Goal: Task Accomplishment & Management: Use online tool/utility

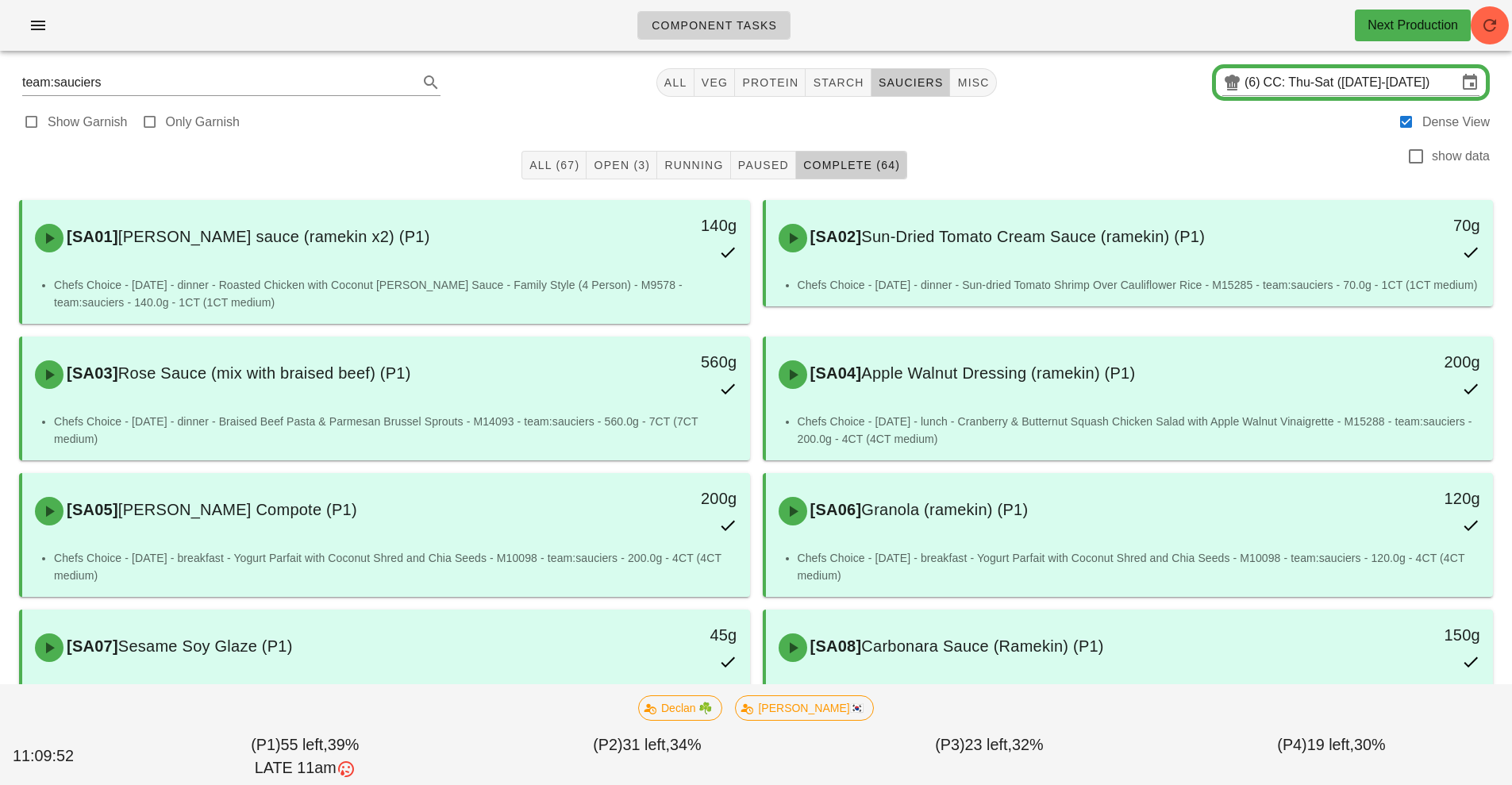
click at [759, 26] on span "Component Tasks" at bounding box center [714, 25] width 127 height 12
click at [851, 72] on button "starch" at bounding box center [838, 83] width 65 height 29
type input "team:starch"
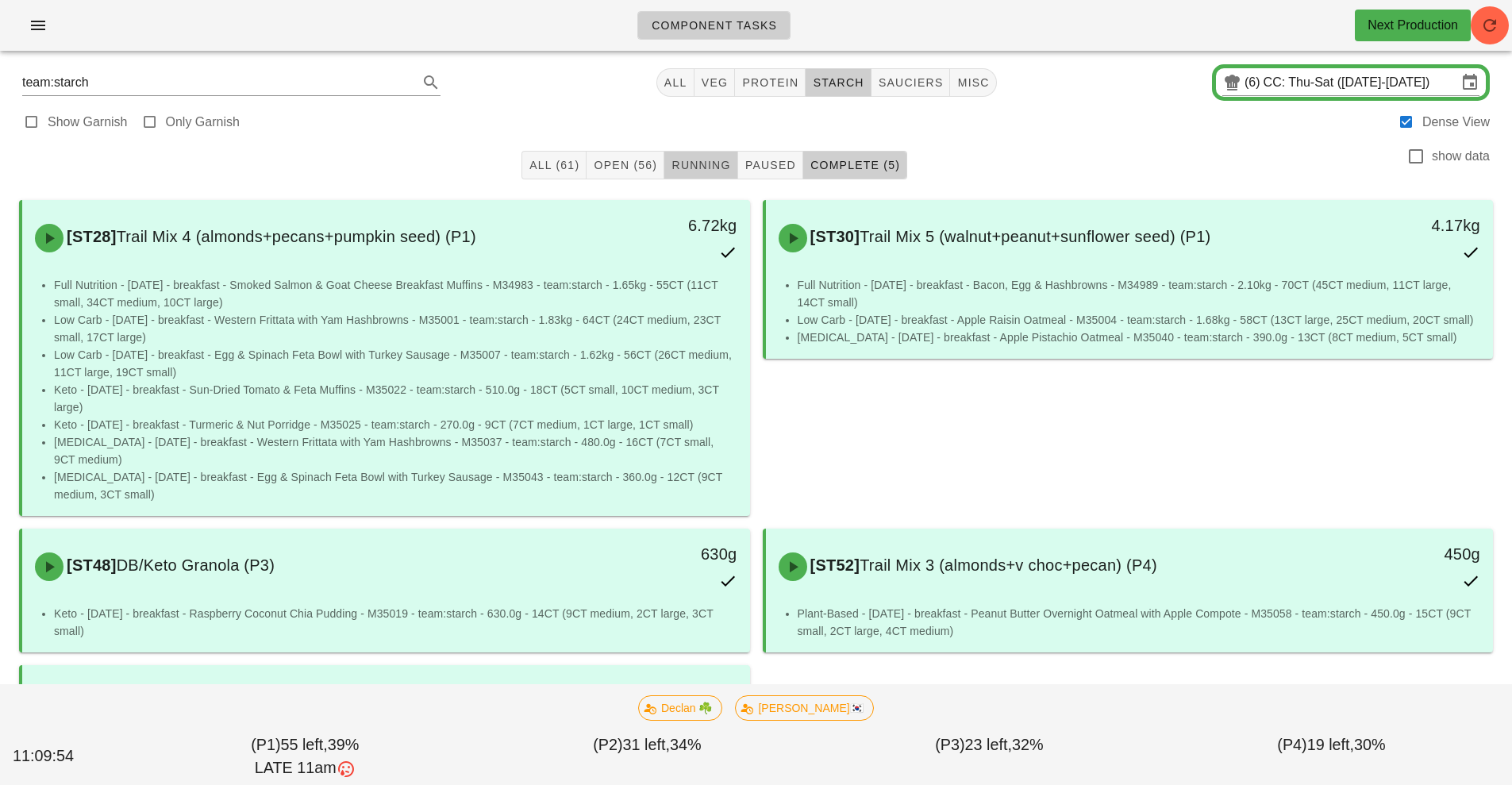
click at [705, 166] on span "Running" at bounding box center [701, 165] width 60 height 12
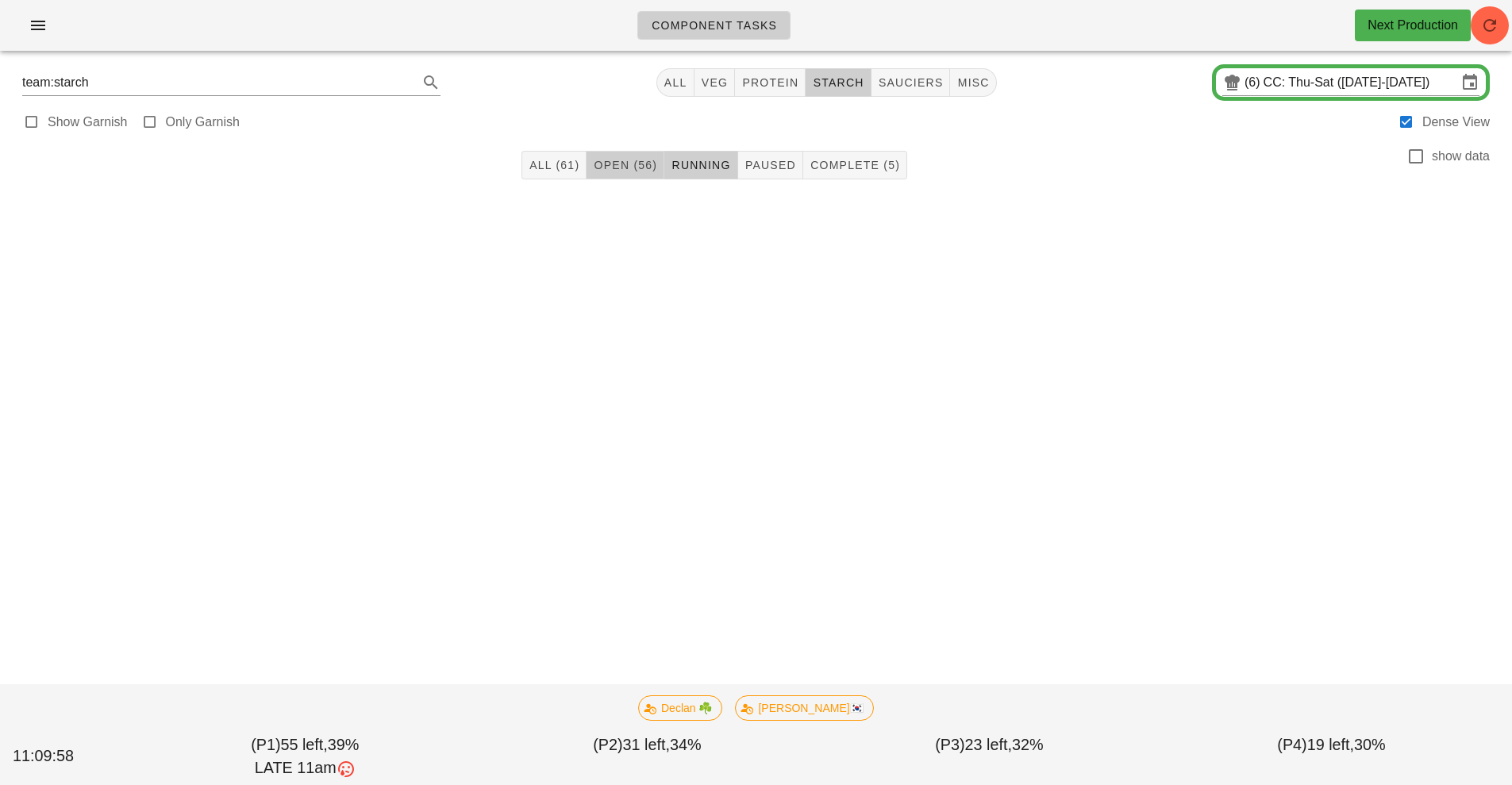
click at [638, 175] on button "Open (56)" at bounding box center [625, 165] width 78 height 29
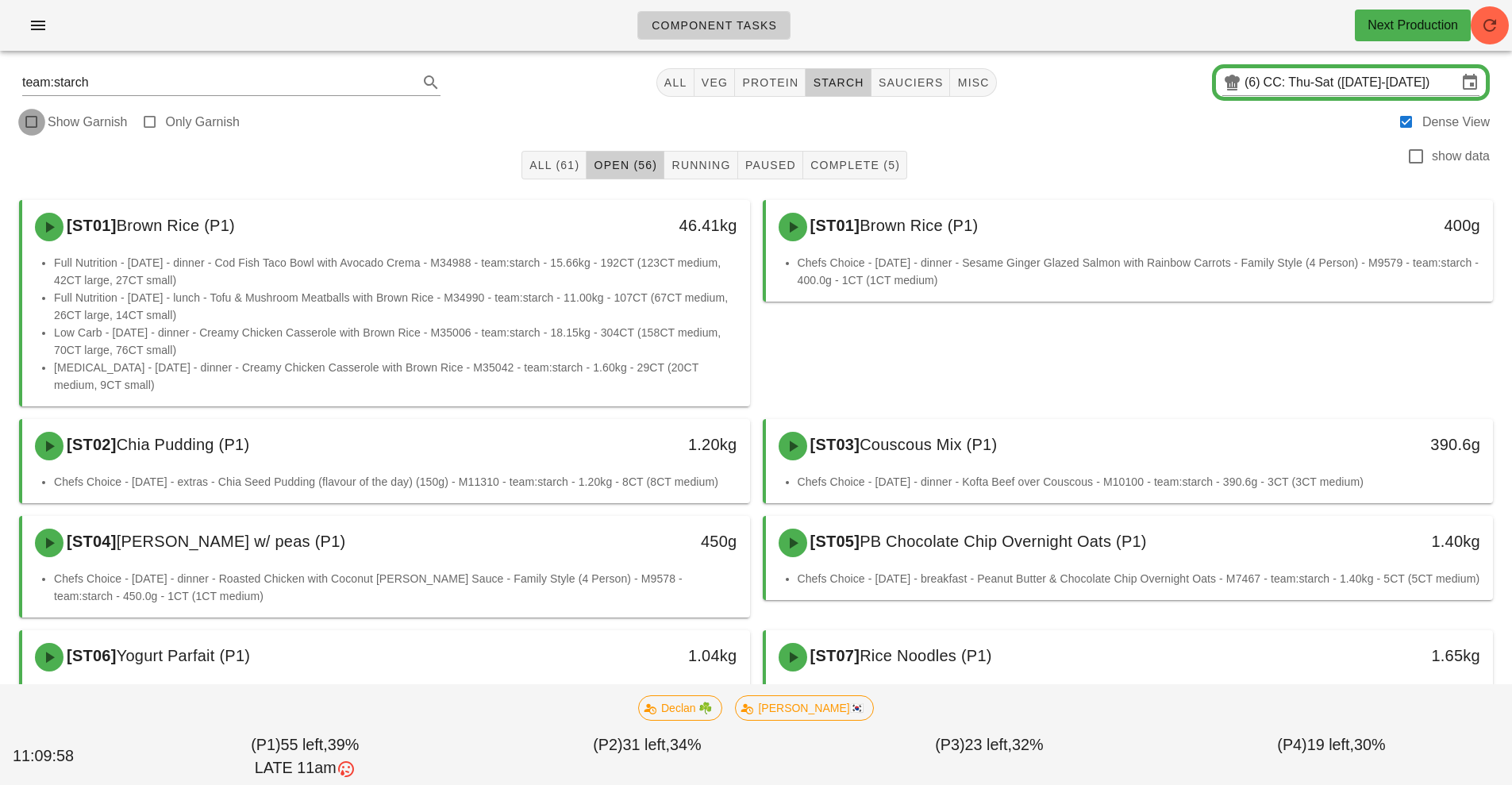
click at [32, 117] on div at bounding box center [31, 122] width 22 height 22
checkbox input "true"
click at [1490, 31] on icon "button" at bounding box center [1490, 25] width 19 height 19
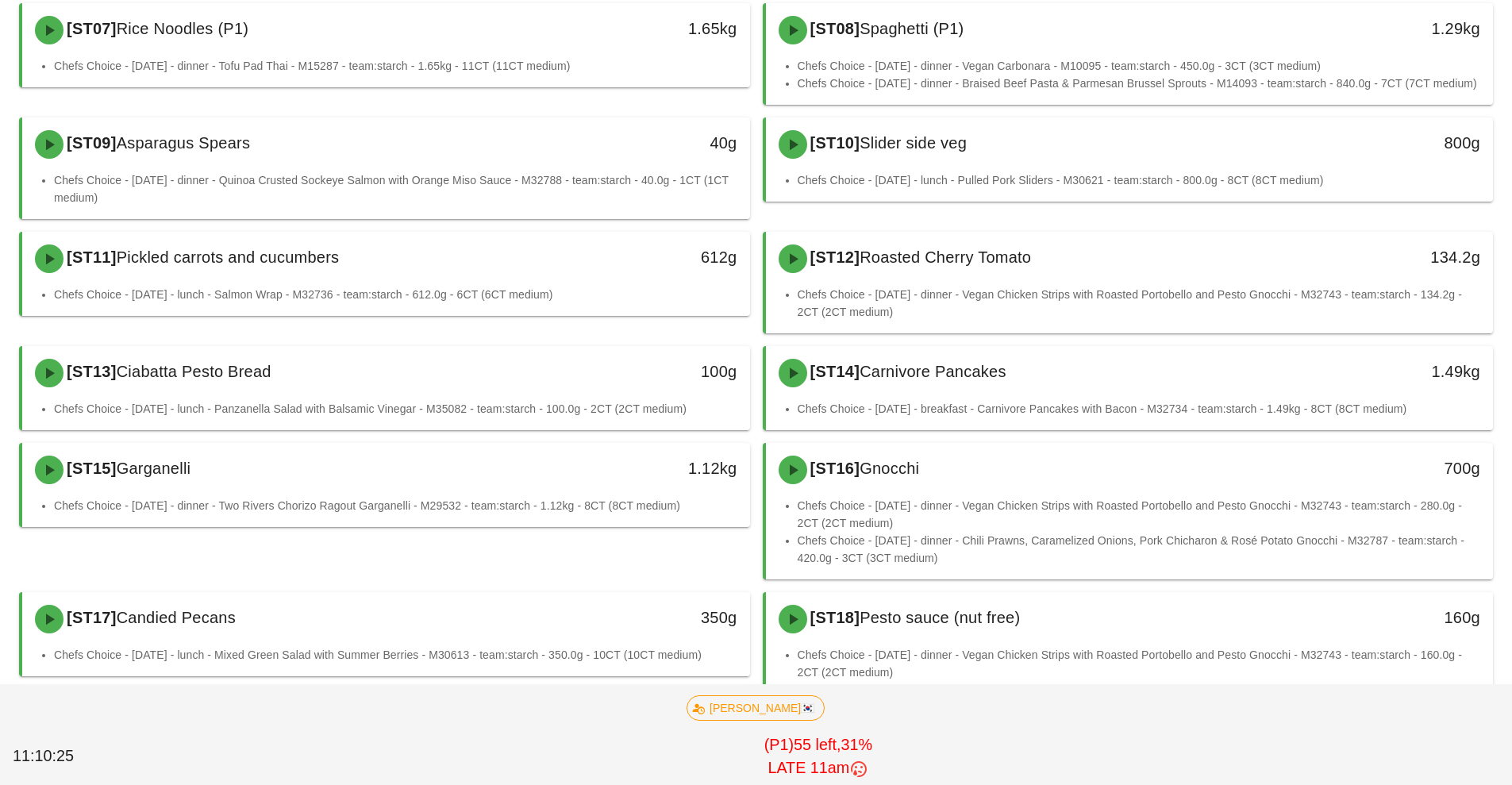
scroll to position [632, 0]
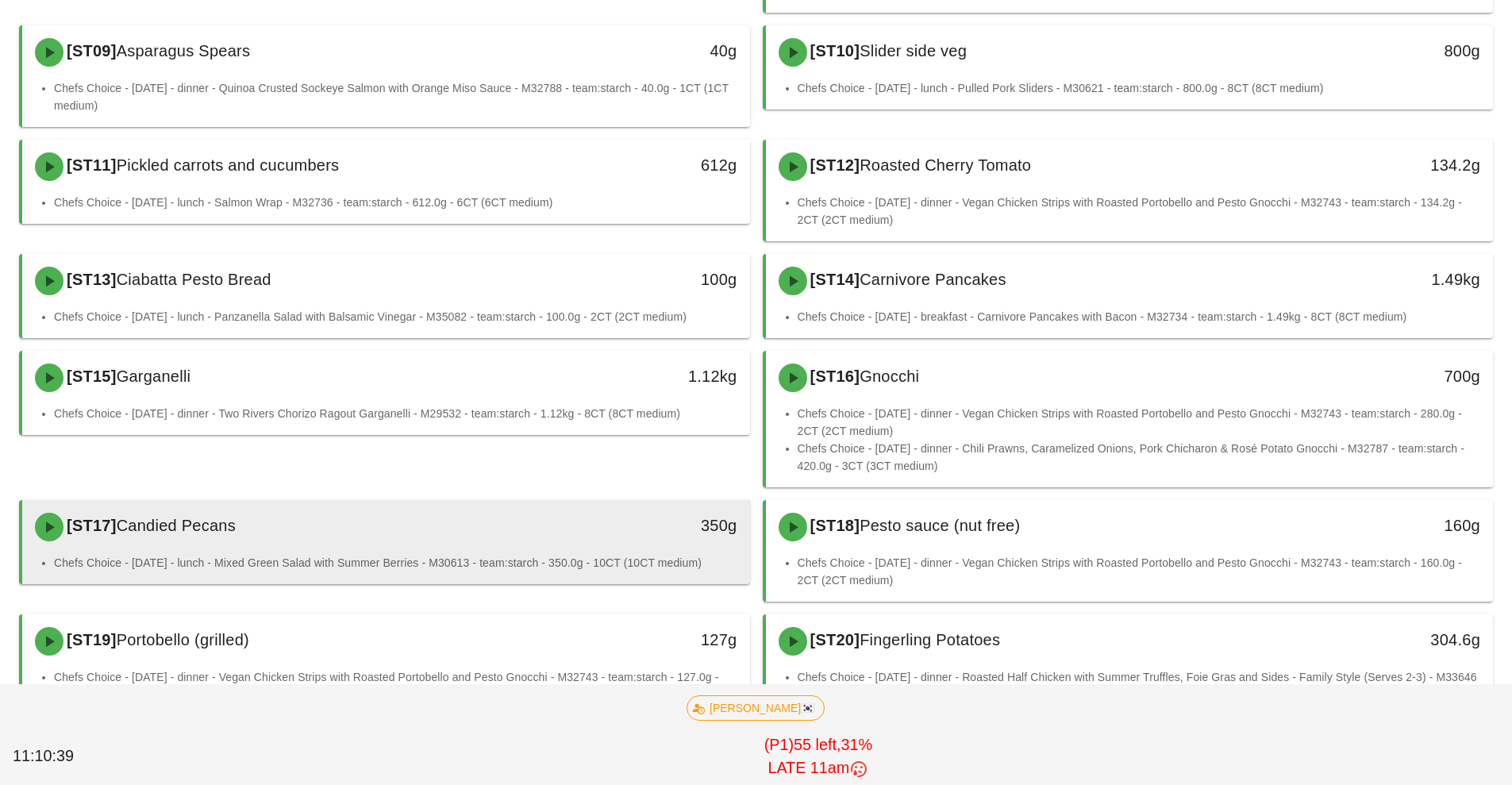
click at [462, 544] on div "[ST17] Candied Pecans" at bounding box center [296, 527] width 541 height 48
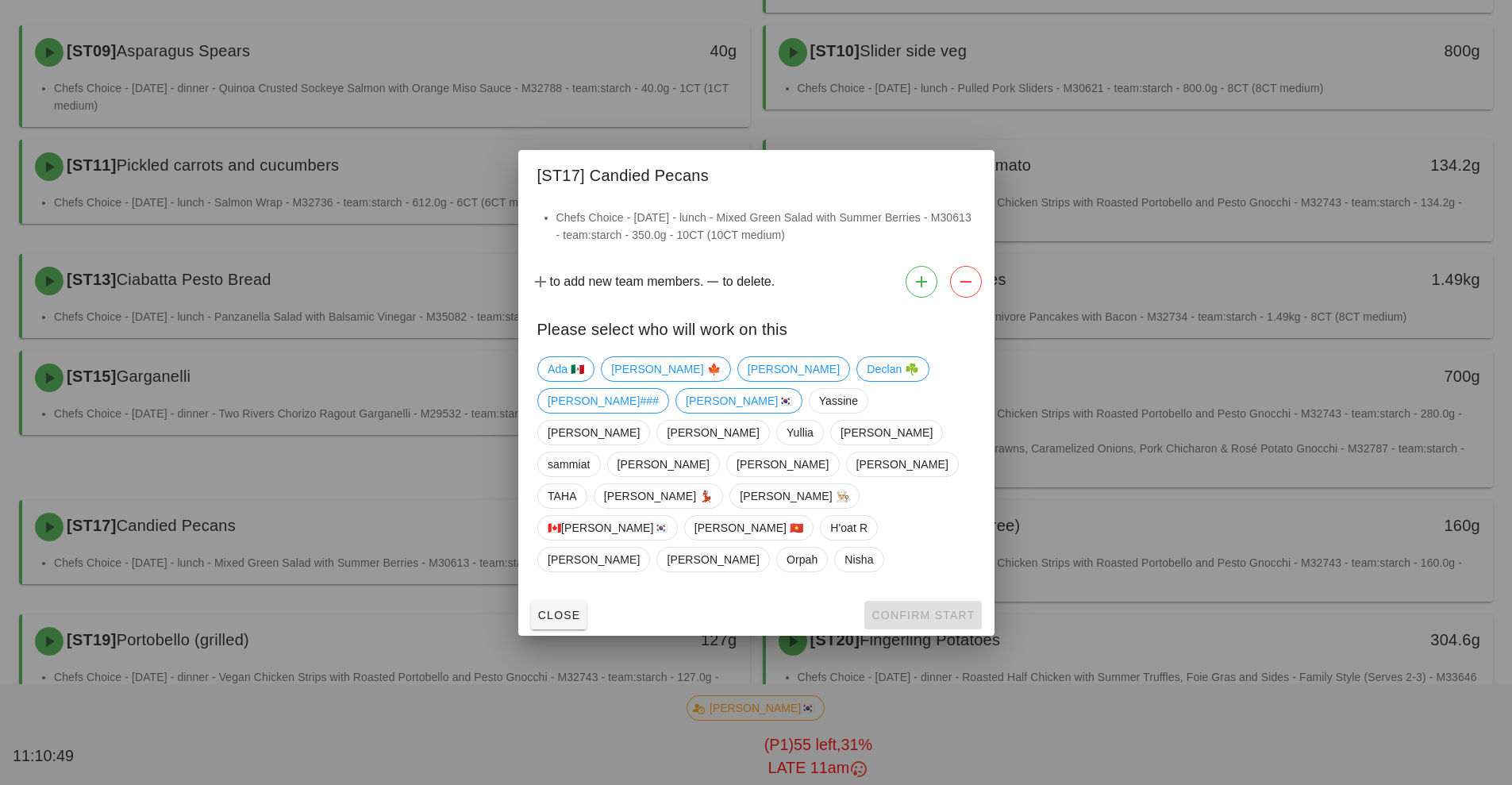
click at [1254, 506] on div at bounding box center [756, 392] width 1512 height 785
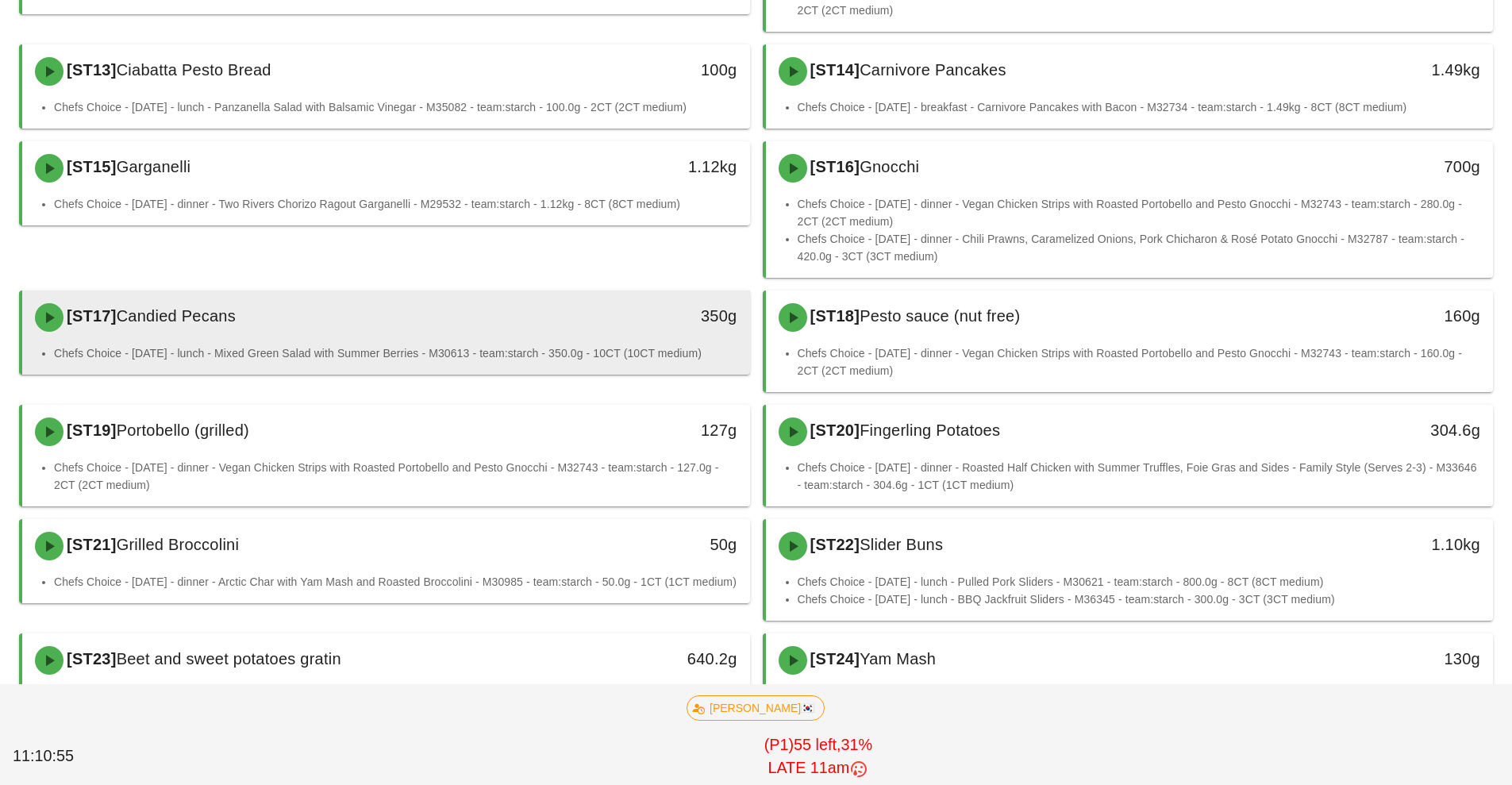
scroll to position [1020, 0]
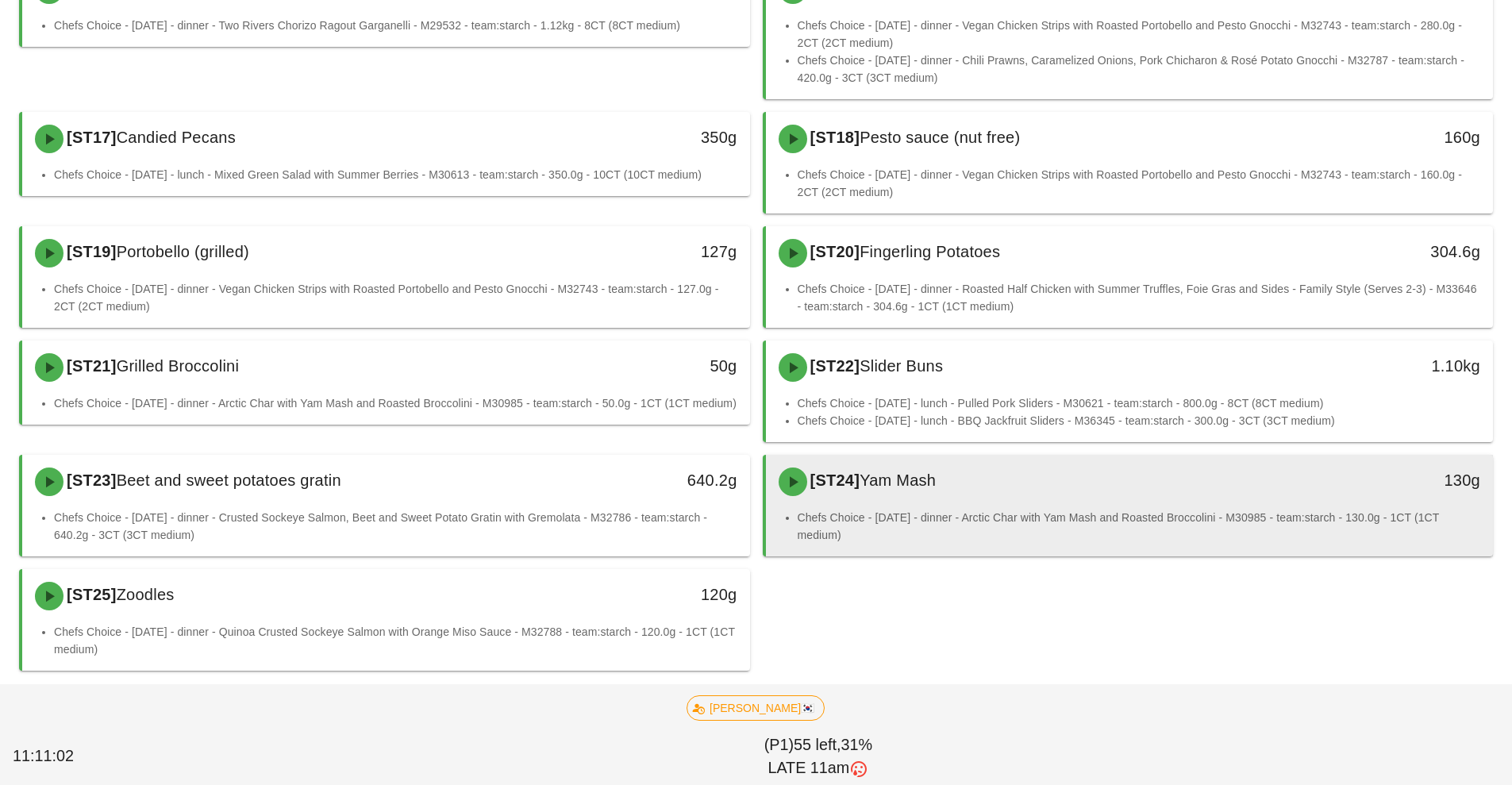
click at [1313, 552] on div "Chefs Choice - [DATE] - dinner - Arctic Char with Yam Mash and Roasted Broccoli…" at bounding box center [1130, 533] width 728 height 48
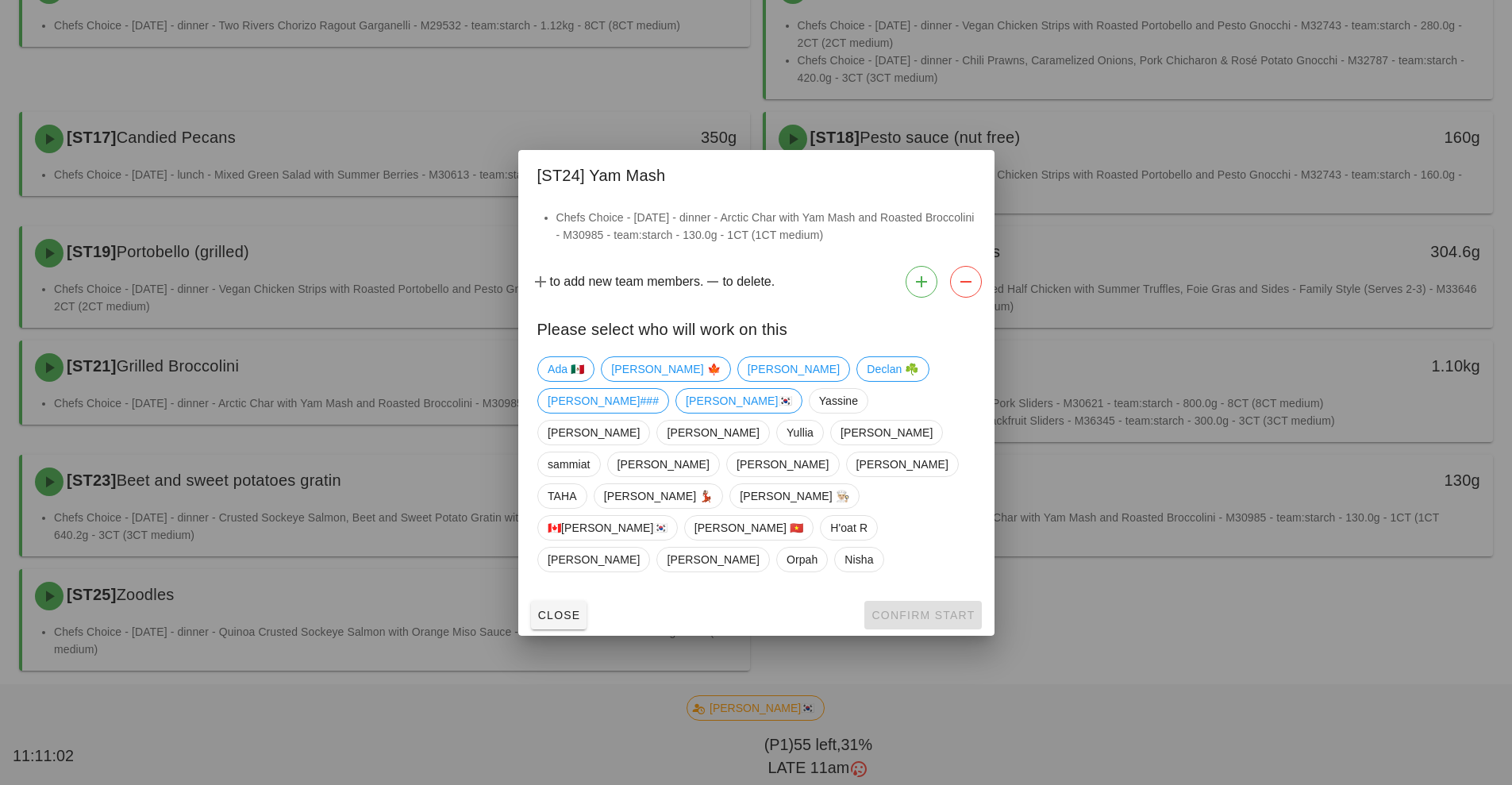
scroll to position [942, 0]
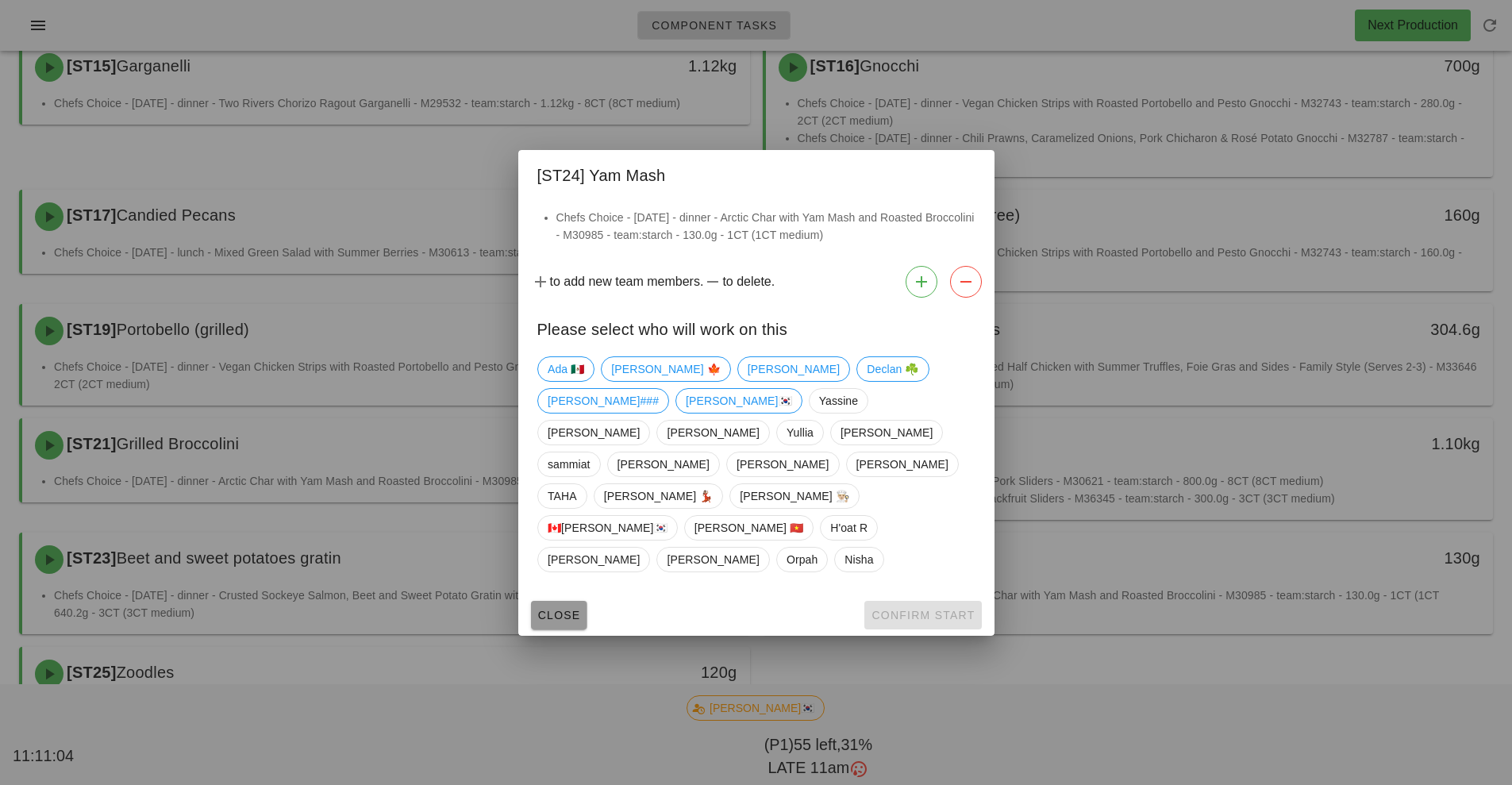
click at [531, 601] on button "Close" at bounding box center [559, 615] width 56 height 29
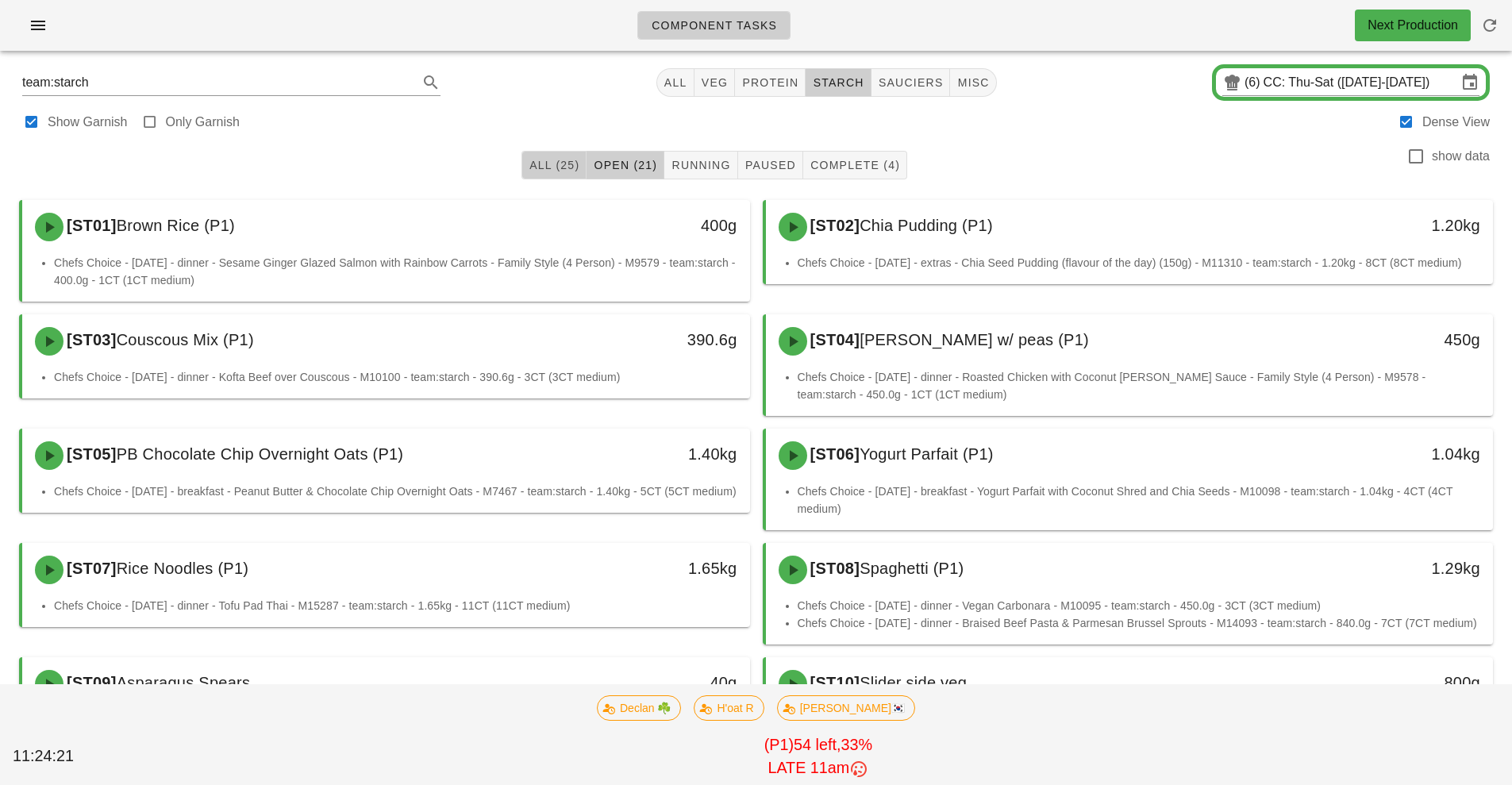
click at [539, 170] on span "All (25)" at bounding box center [553, 165] width 50 height 12
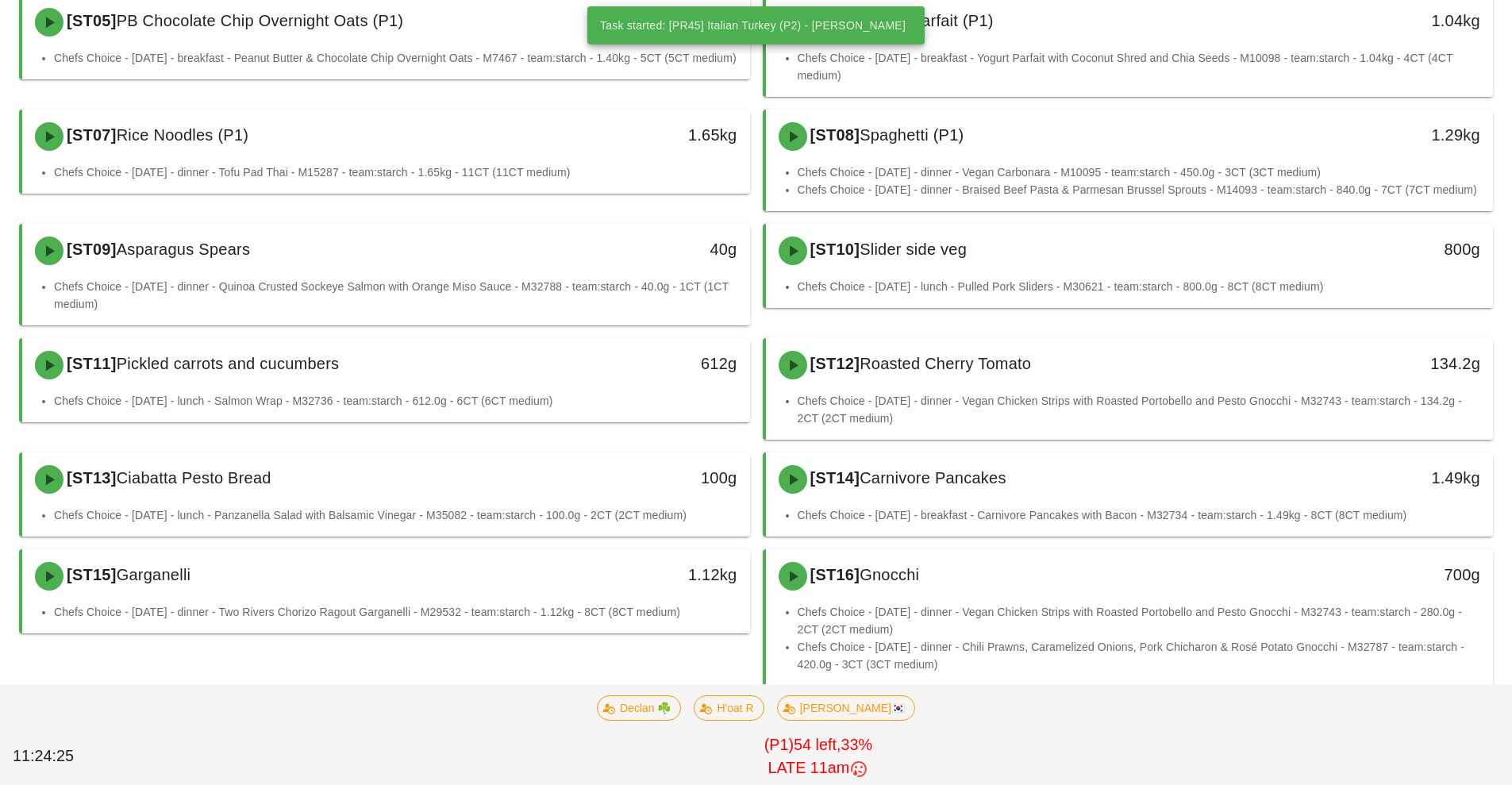
scroll to position [437, 0]
